Goal: Information Seeking & Learning: Find specific fact

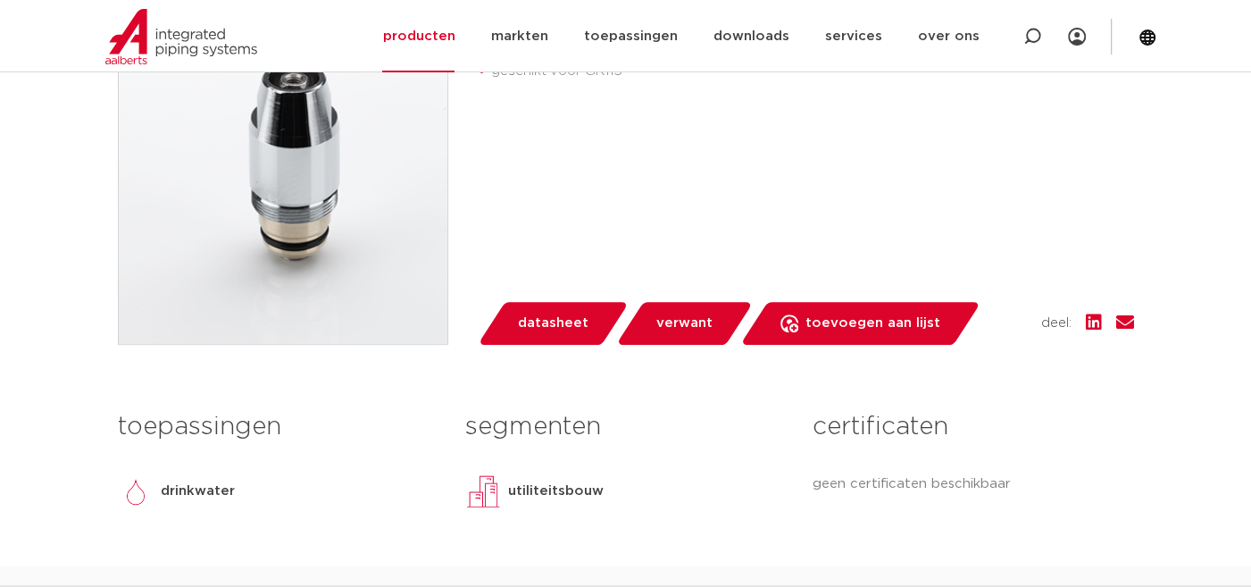
scroll to position [268, 0]
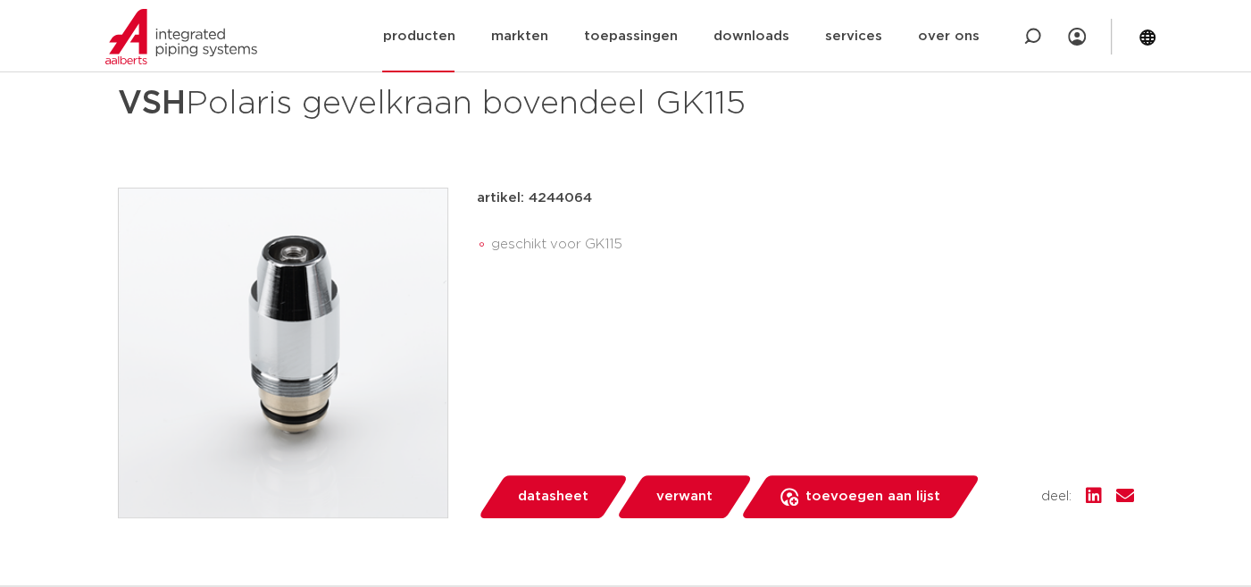
click at [1030, 45] on icon at bounding box center [1033, 37] width 18 height 18
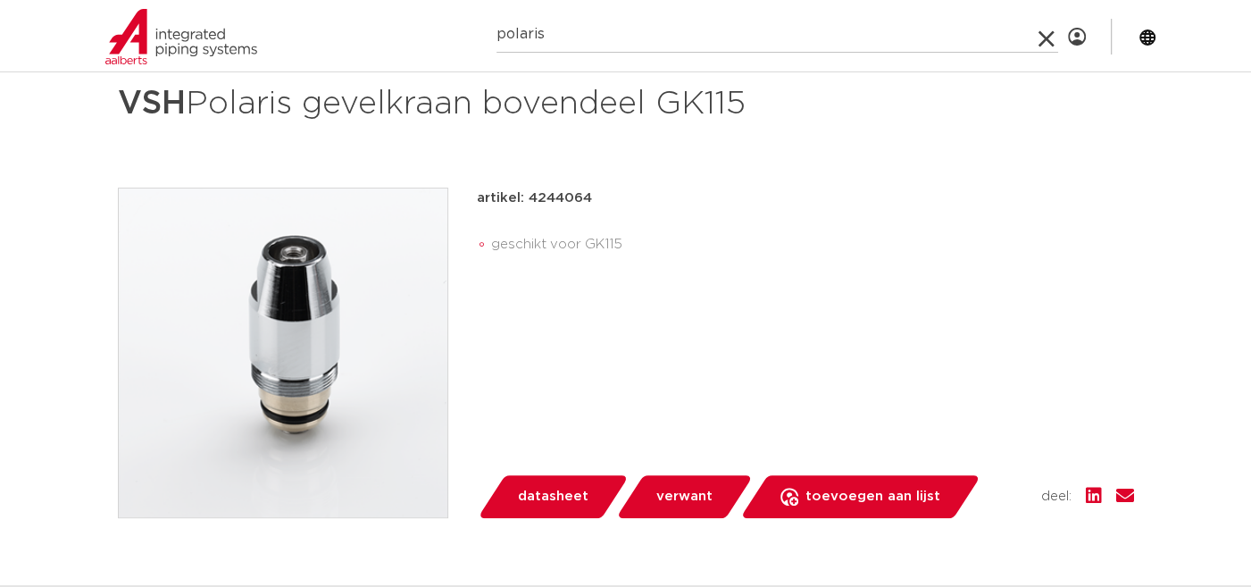
type input "polaris"
click button "Zoeken" at bounding box center [0, 0] width 0 height 0
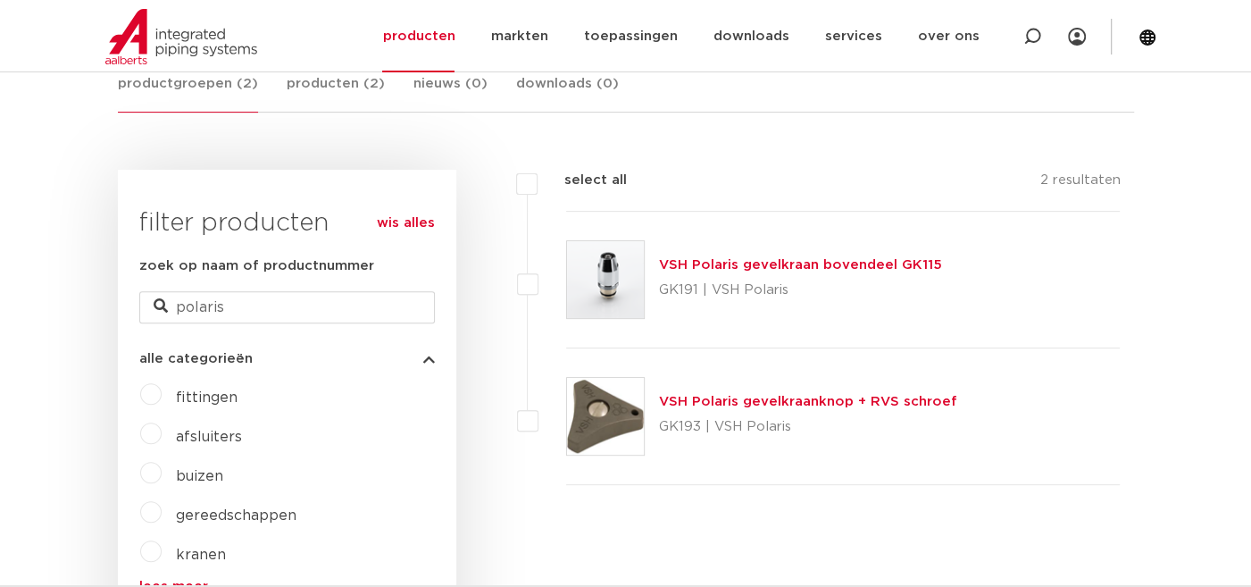
scroll to position [268, 0]
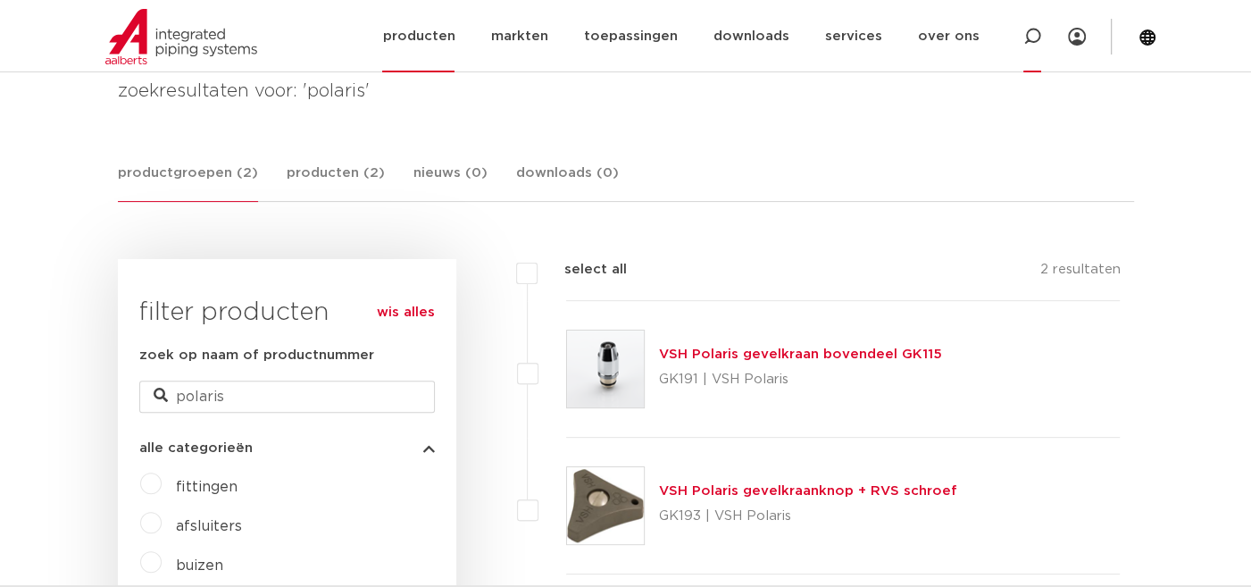
click at [1037, 39] on icon at bounding box center [1032, 36] width 21 height 21
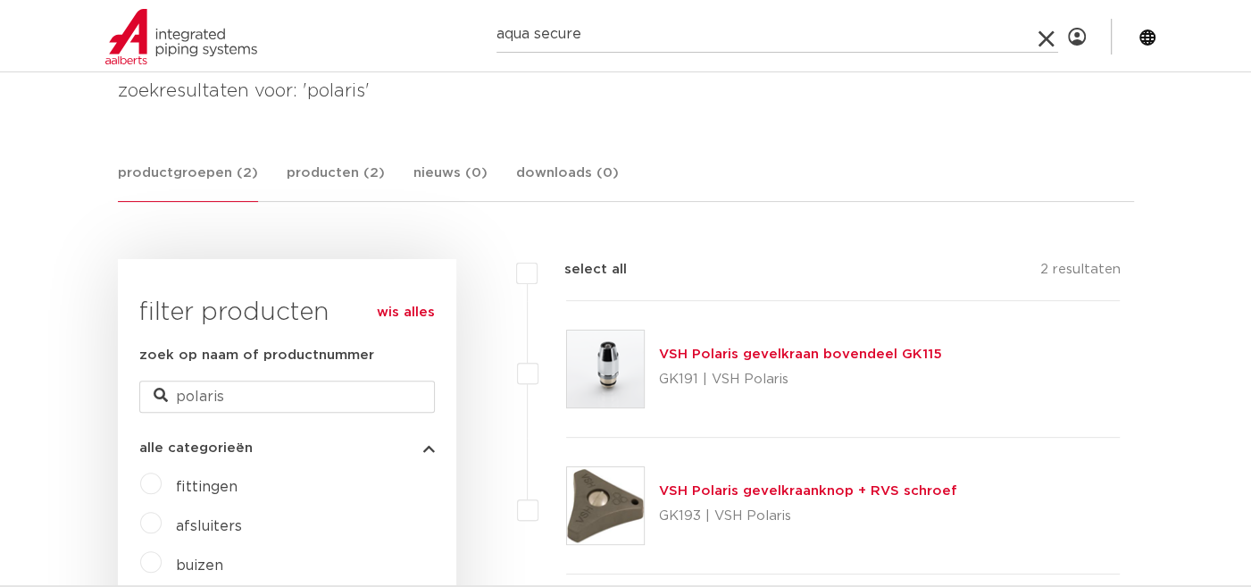
type input "aqua secure"
click button "Zoeken" at bounding box center [0, 0] width 0 height 0
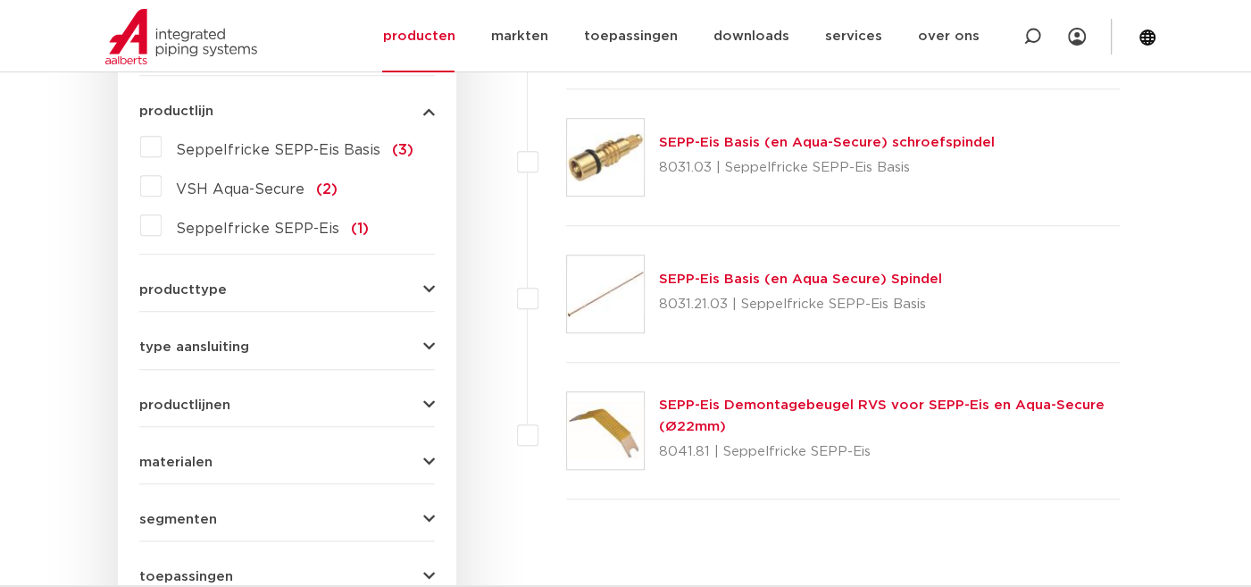
scroll to position [893, 0]
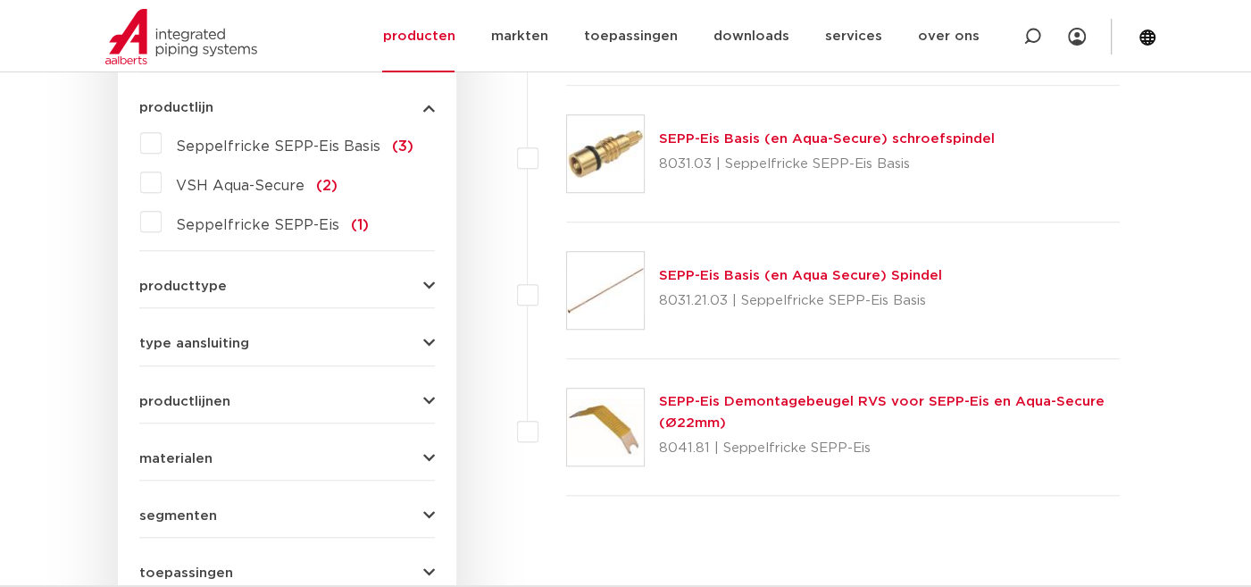
click at [610, 295] on img at bounding box center [605, 290] width 77 height 77
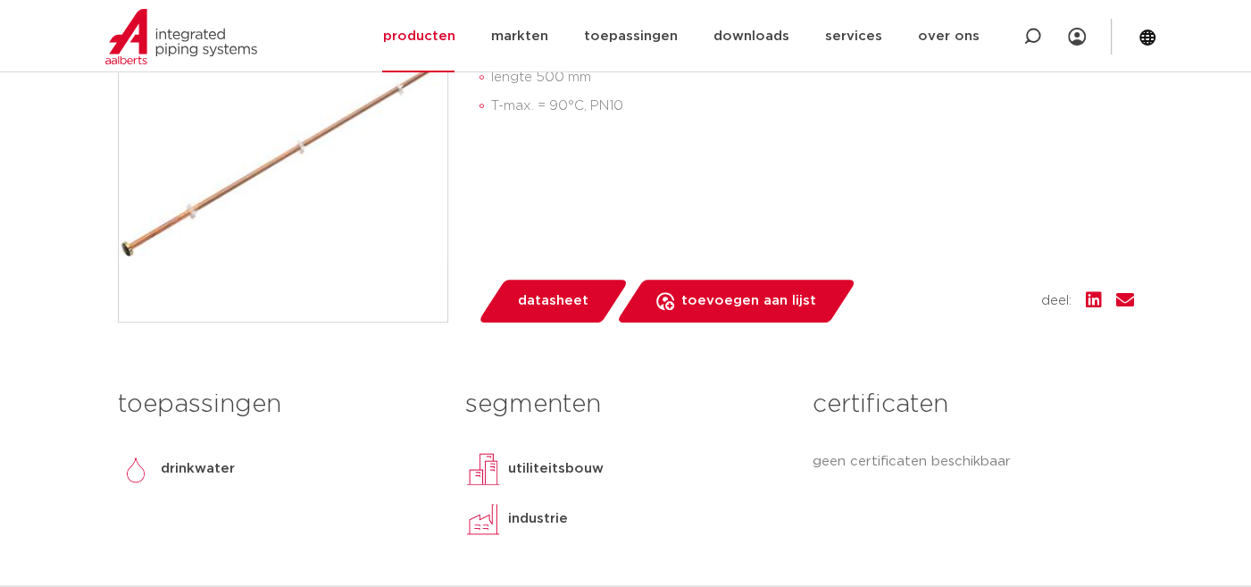
scroll to position [268, 0]
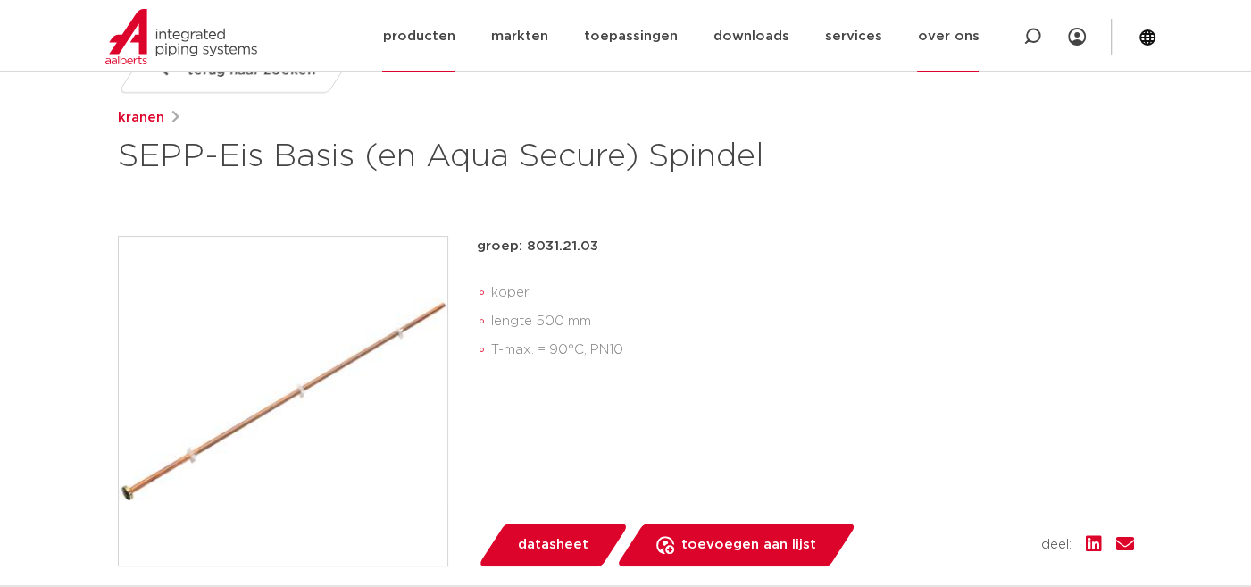
click at [950, 41] on link "over ons" at bounding box center [948, 36] width 62 height 72
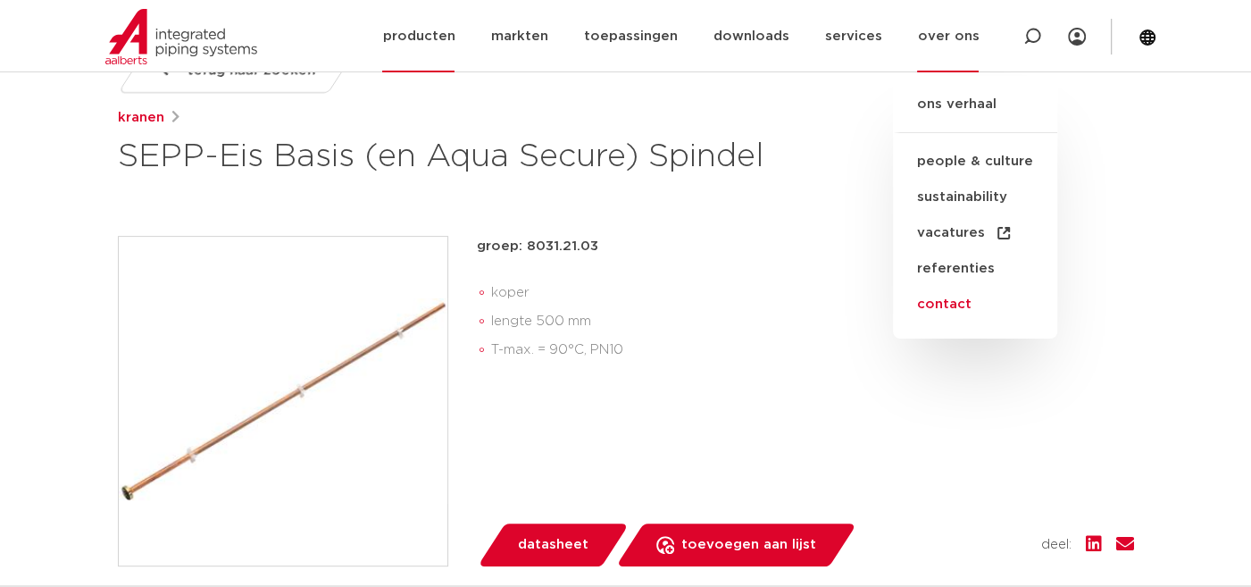
click at [953, 302] on link "contact" at bounding box center [975, 305] width 164 height 36
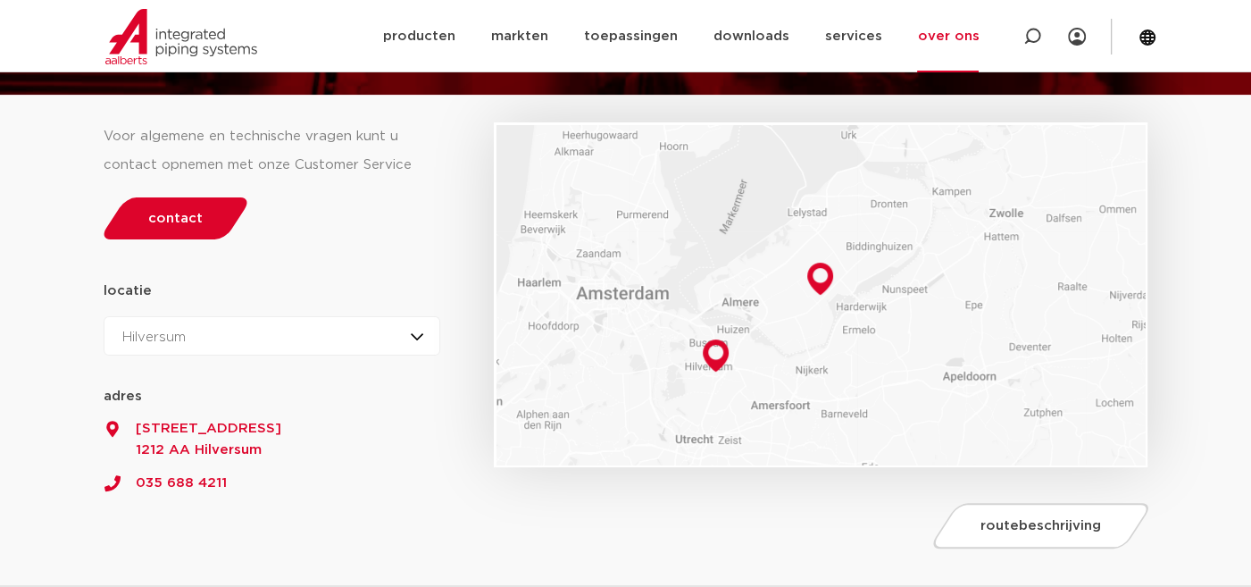
scroll to position [268, 0]
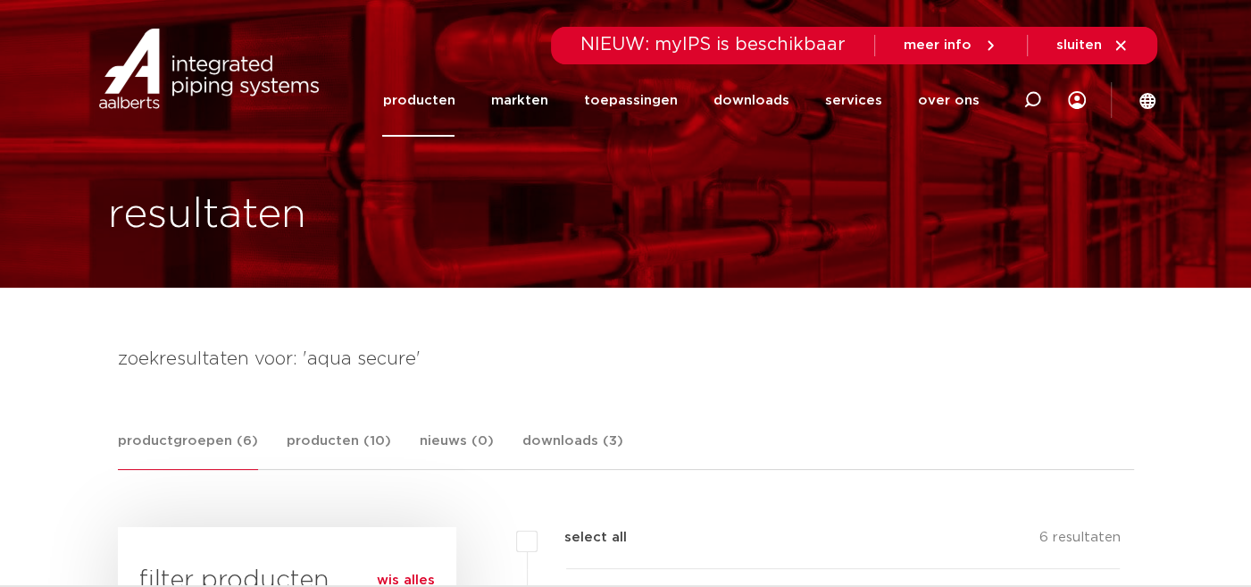
drag, startPoint x: 838, startPoint y: 512, endPoint x: 817, endPoint y: 509, distance: 20.7
click at [315, 440] on link "producten (10)" at bounding box center [339, 450] width 105 height 39
click at [1034, 100] on icon at bounding box center [1033, 100] width 18 height 18
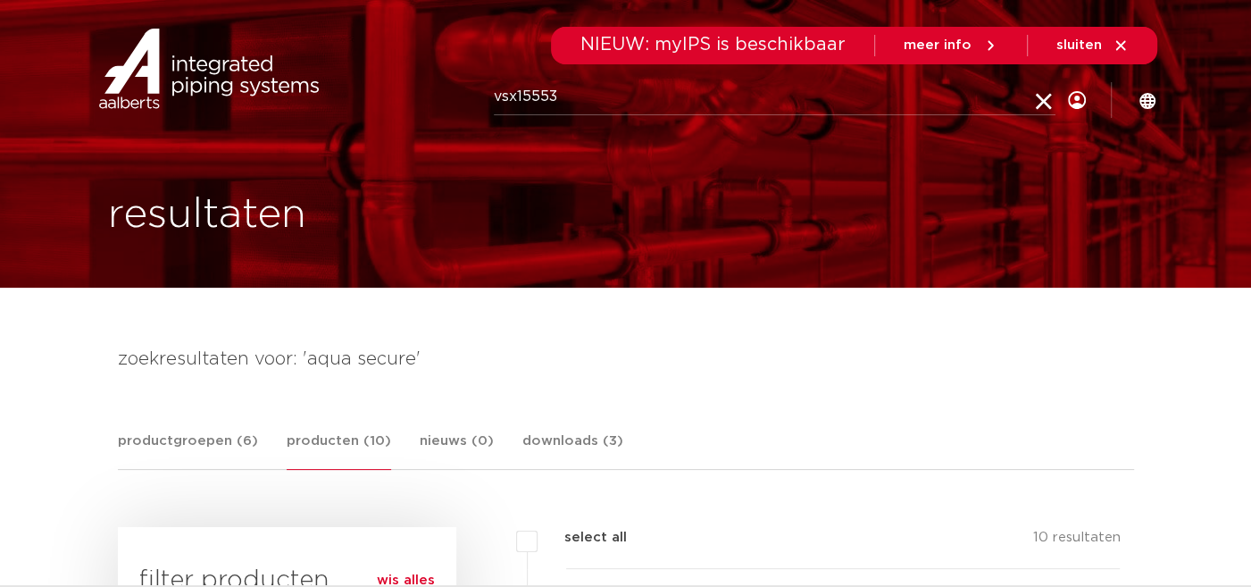
type input "vsx15553"
click button "Zoeken" at bounding box center [0, 0] width 0 height 0
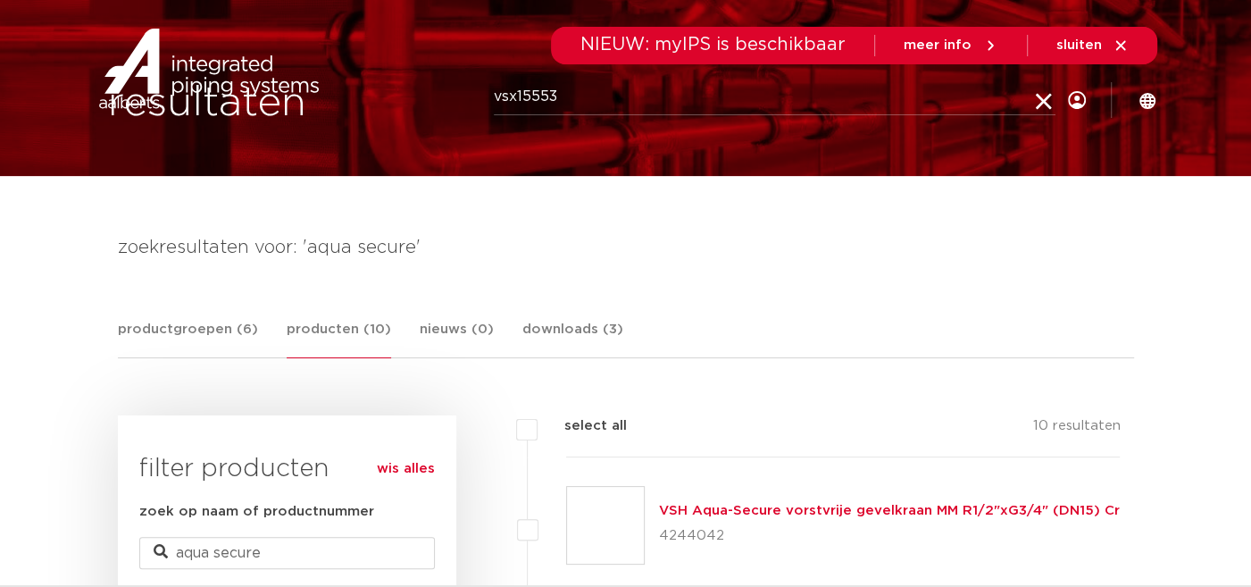
scroll to position [357, 0]
